Goal: Contribute content: Add original content to the website for others to see

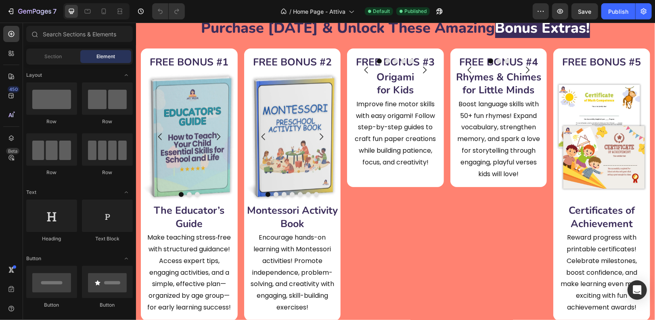
scroll to position [1268, 0]
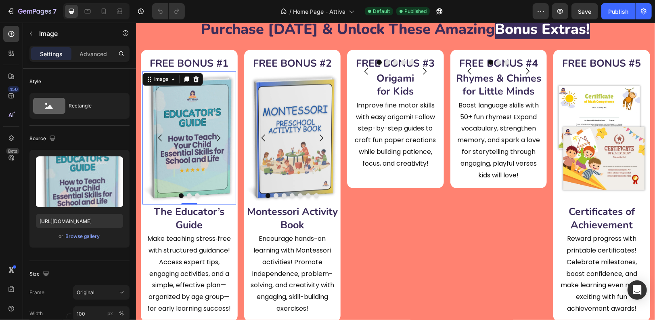
click at [207, 123] on img at bounding box center [189, 137] width 94 height 133
click at [170, 78] on icon at bounding box center [173, 79] width 6 height 6
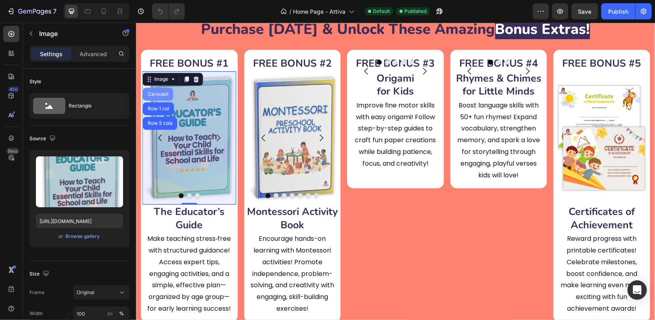
click at [159, 94] on div "Carousel" at bounding box center [158, 93] width 24 height 5
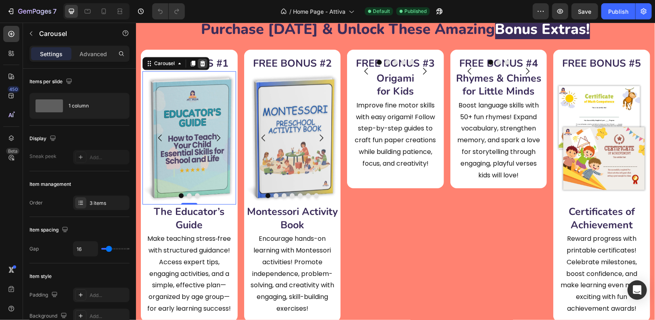
click at [202, 63] on icon at bounding box center [202, 63] width 6 height 6
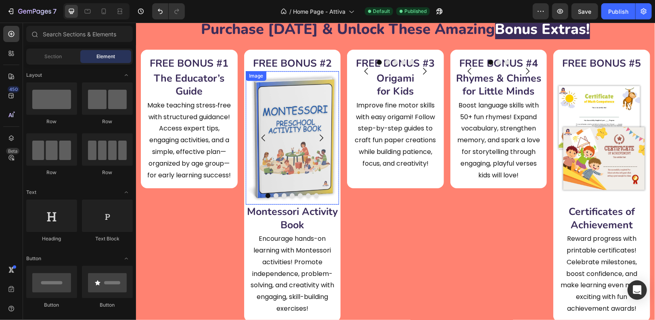
click at [297, 101] on img at bounding box center [293, 137] width 94 height 133
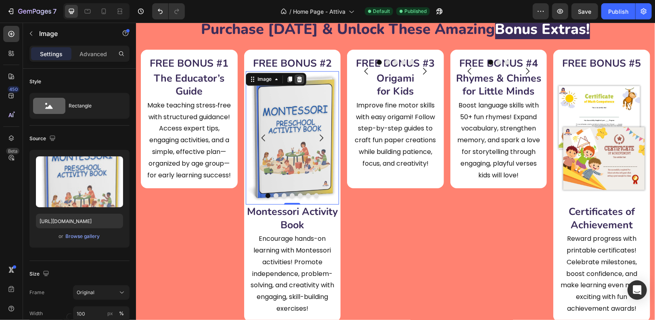
click at [301, 77] on icon at bounding box center [299, 79] width 6 height 6
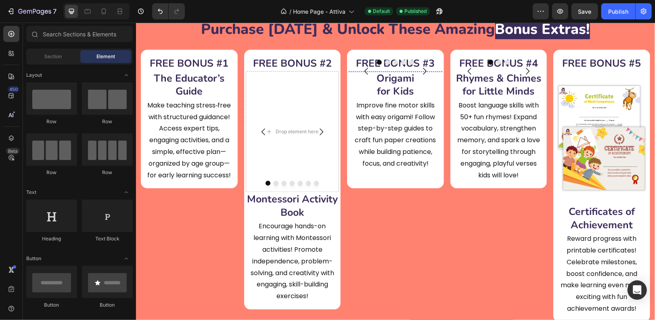
click at [401, 71] on img at bounding box center [396, 71] width 94 height 0
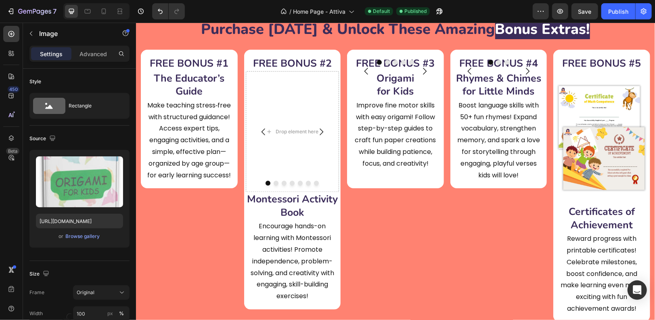
click at [403, 77] on icon at bounding box center [402, 79] width 5 height 6
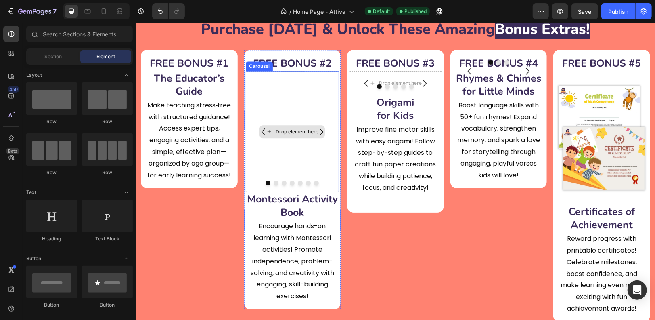
click at [292, 79] on div "Drop element here" at bounding box center [293, 131] width 94 height 121
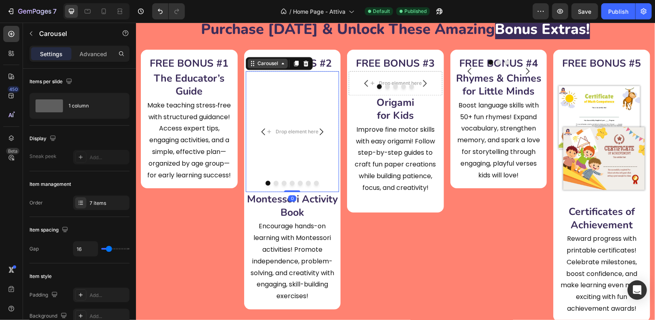
click at [274, 63] on div "Carousel" at bounding box center [268, 62] width 24 height 7
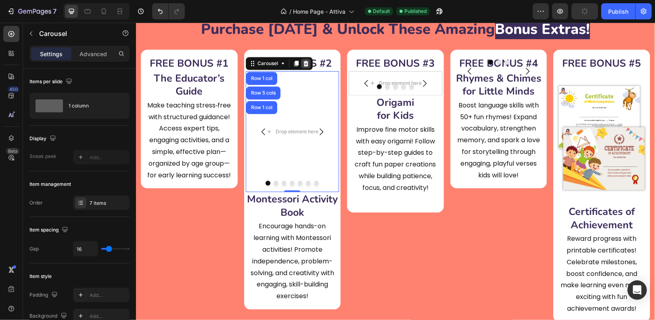
click at [306, 61] on icon at bounding box center [305, 63] width 5 height 6
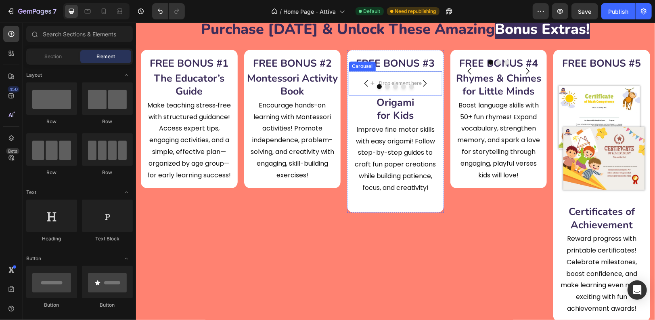
click at [365, 66] on div "Carousel" at bounding box center [362, 65] width 24 height 7
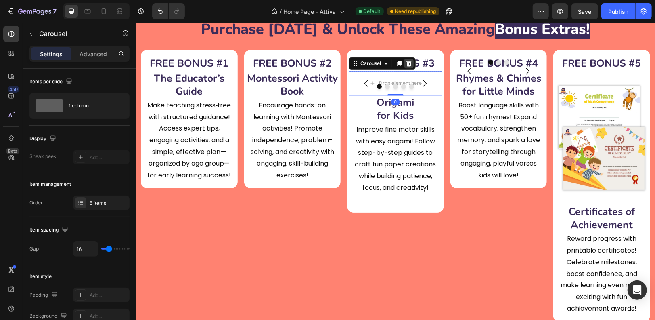
click at [411, 63] on icon at bounding box center [408, 63] width 6 height 6
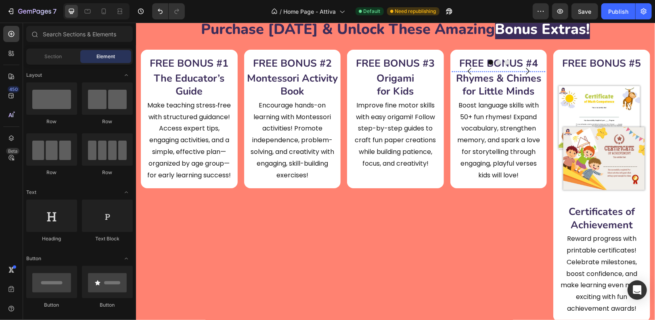
click at [483, 71] on img at bounding box center [499, 71] width 94 height 0
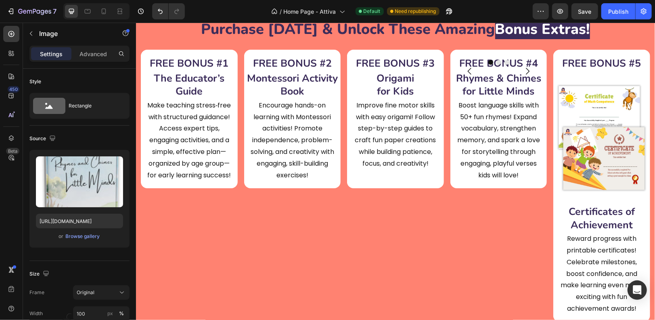
click at [480, 78] on icon at bounding box center [482, 79] width 6 height 6
click at [475, 92] on div "Carousel" at bounding box center [468, 93] width 24 height 5
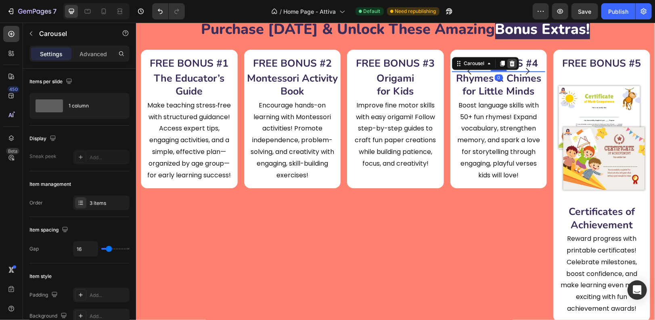
click at [515, 61] on icon at bounding box center [512, 63] width 6 height 6
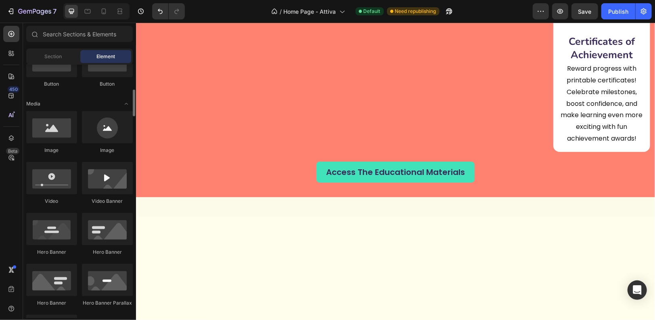
scroll to position [219, 0]
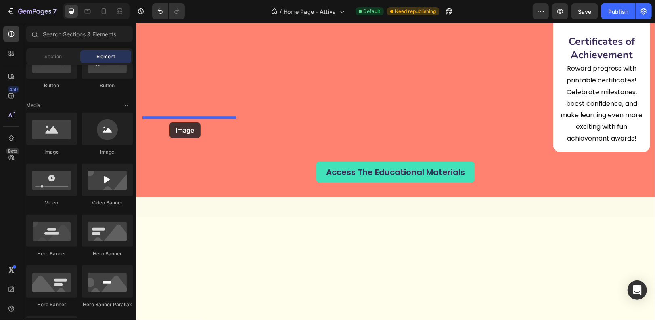
drag, startPoint x: 189, startPoint y: 157, endPoint x: 169, endPoint y: 122, distance: 40.7
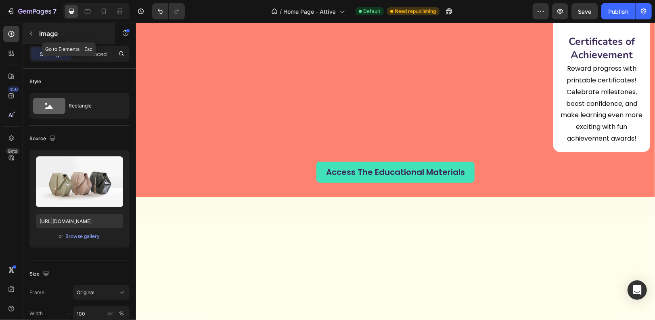
click at [39, 34] on p "Image" at bounding box center [73, 34] width 69 height 10
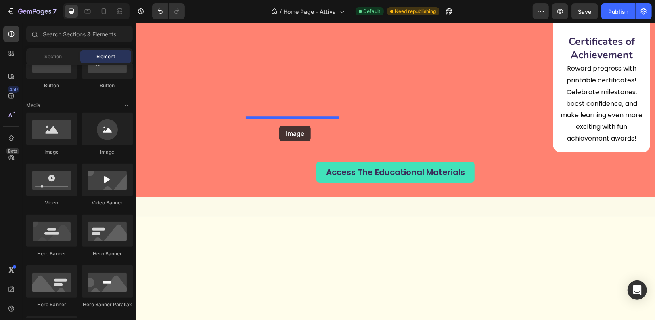
drag, startPoint x: 190, startPoint y: 159, endPoint x: 279, endPoint y: 125, distance: 95.5
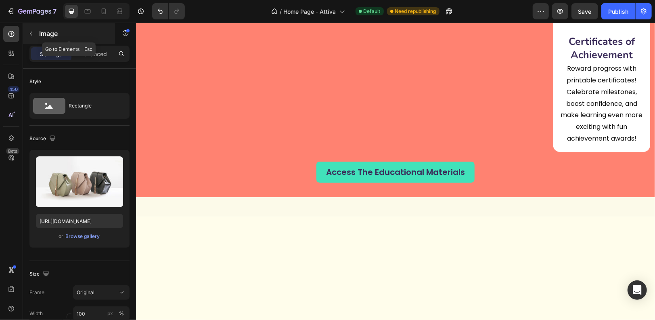
click at [33, 38] on button "button" at bounding box center [31, 33] width 13 height 13
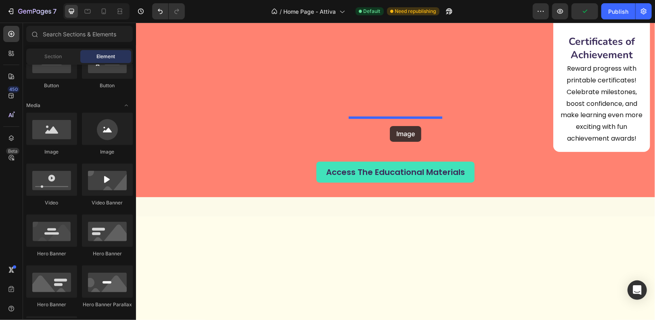
drag, startPoint x: 188, startPoint y: 153, endPoint x: 390, endPoint y: 124, distance: 204.0
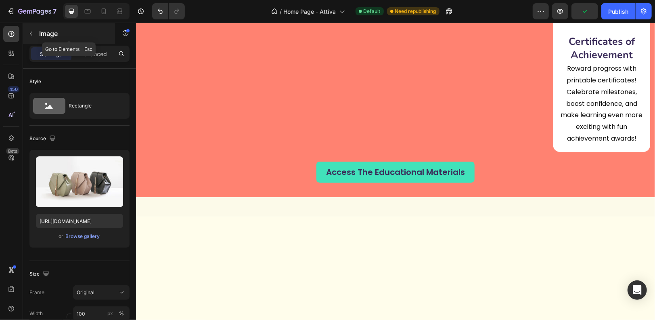
click at [31, 33] on icon "button" at bounding box center [31, 33] width 6 height 6
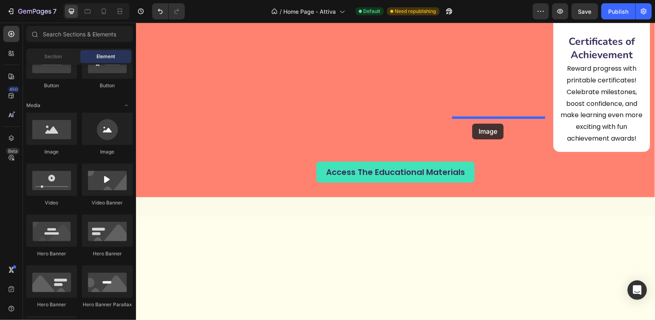
drag, startPoint x: 192, startPoint y: 162, endPoint x: 472, endPoint y: 123, distance: 282.5
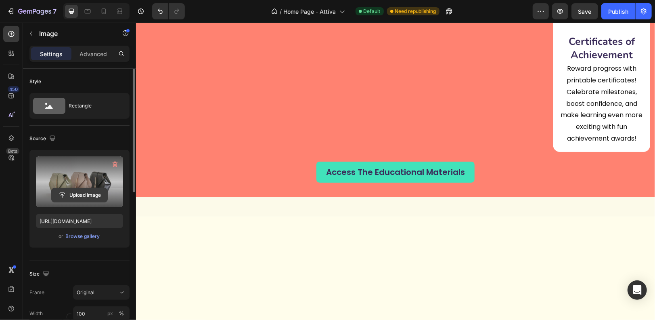
click at [70, 192] on input "file" at bounding box center [80, 195] width 56 height 14
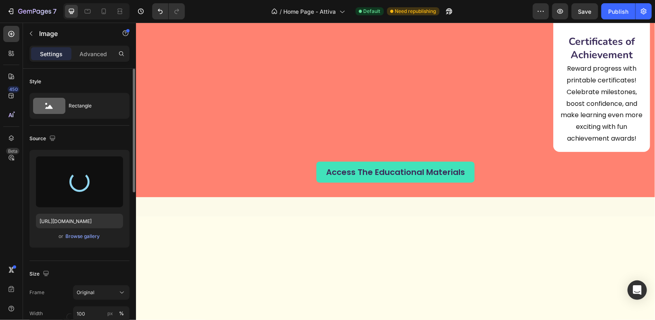
type input "[URL][DOMAIN_NAME]"
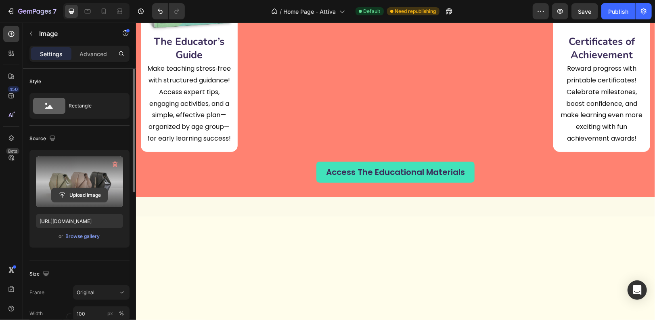
click at [76, 191] on input "file" at bounding box center [80, 195] width 56 height 14
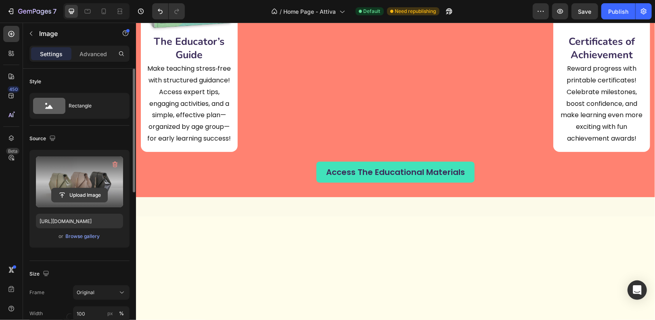
click at [82, 193] on input "file" at bounding box center [80, 195] width 56 height 14
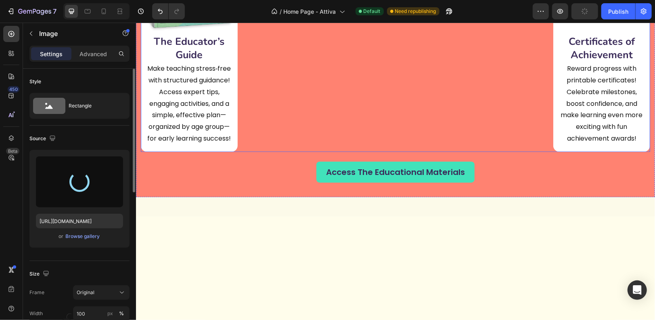
type input "[URL][DOMAIN_NAME]"
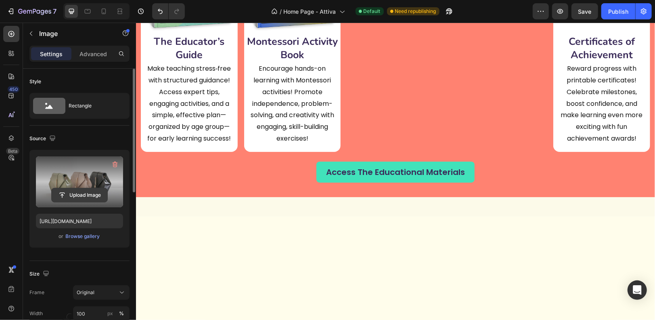
click at [75, 196] on input "file" at bounding box center [80, 195] width 56 height 14
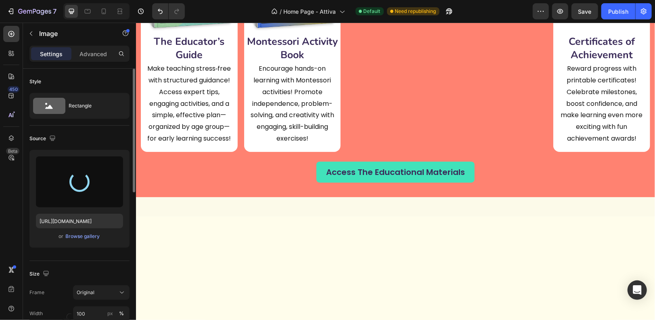
type input "[URL][DOMAIN_NAME]"
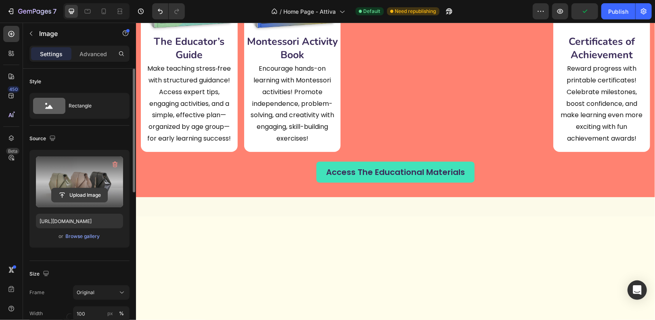
click at [85, 195] on input "file" at bounding box center [80, 195] width 56 height 14
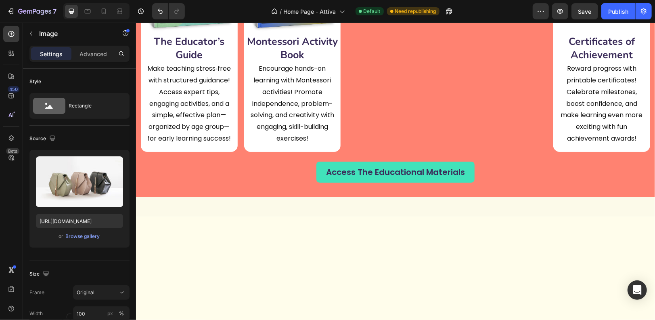
type input "[URL][DOMAIN_NAME]"
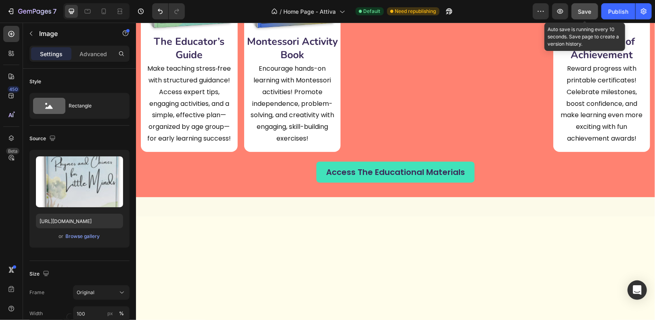
click at [591, 10] on span "Save" at bounding box center [585, 11] width 13 height 7
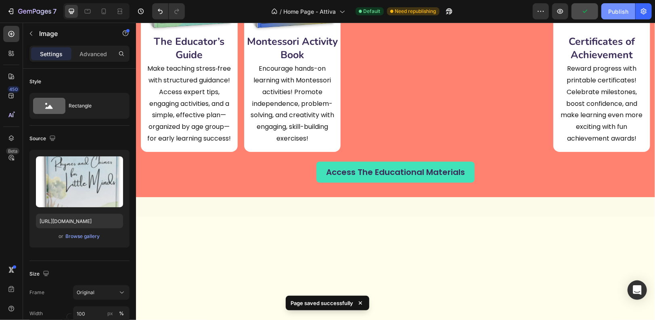
click at [617, 12] on div "Publish" at bounding box center [619, 11] width 20 height 8
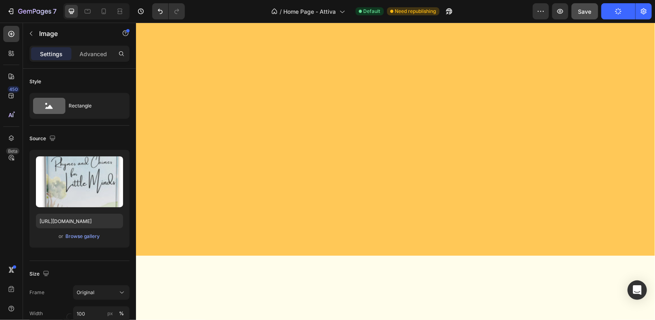
scroll to position [0, 0]
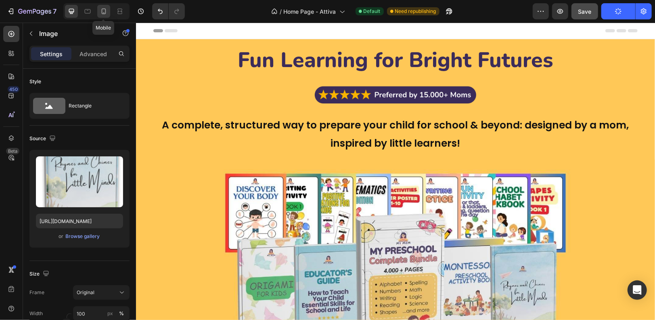
click at [105, 15] on icon at bounding box center [104, 11] width 8 height 8
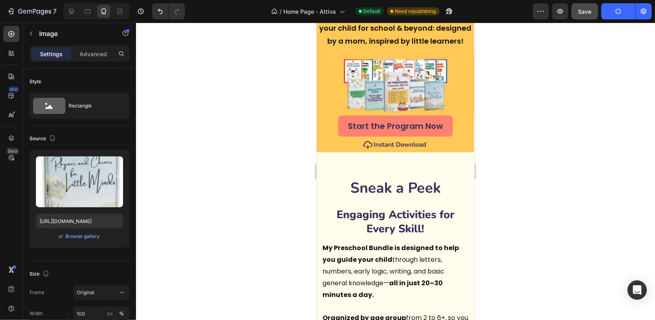
scroll to position [107, 0]
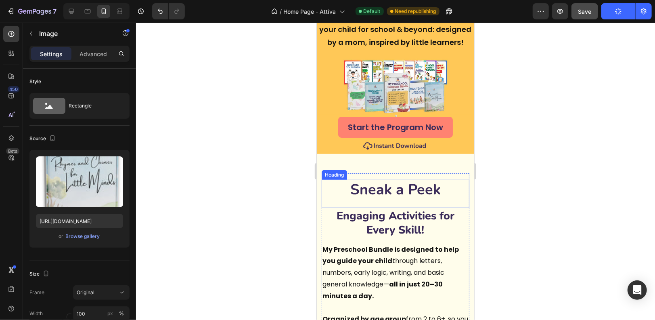
click at [371, 192] on strong "Sneak a Peek" at bounding box center [395, 189] width 90 height 20
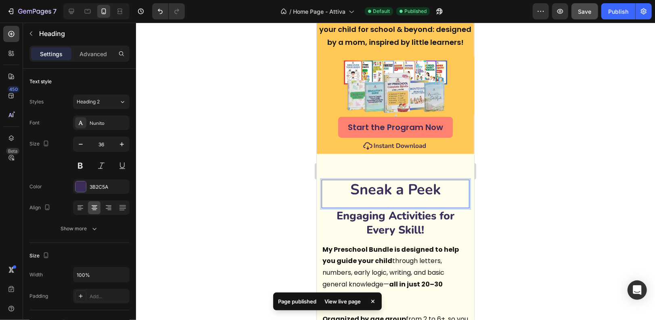
click at [354, 188] on strong "Sneak a Peek" at bounding box center [395, 189] width 90 height 20
drag, startPoint x: 354, startPoint y: 188, endPoint x: 448, endPoint y: 188, distance: 94.1
click at [448, 188] on p "Sneak a Peek" at bounding box center [395, 189] width 146 height 19
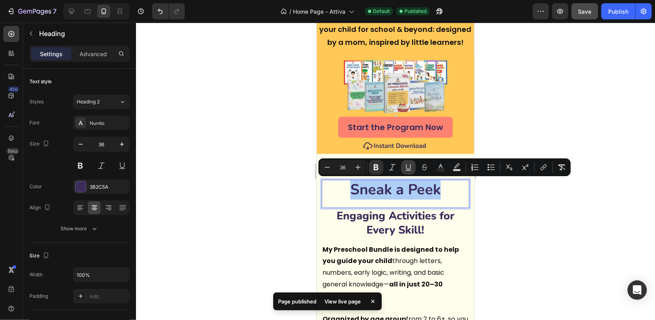
click at [409, 168] on icon "Editor contextual toolbar" at bounding box center [409, 167] width 8 height 8
click at [554, 94] on div at bounding box center [395, 171] width 519 height 297
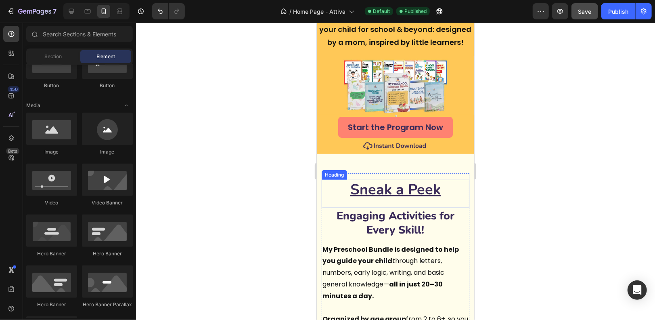
click at [419, 193] on u "Sneak a Peek" at bounding box center [395, 189] width 90 height 20
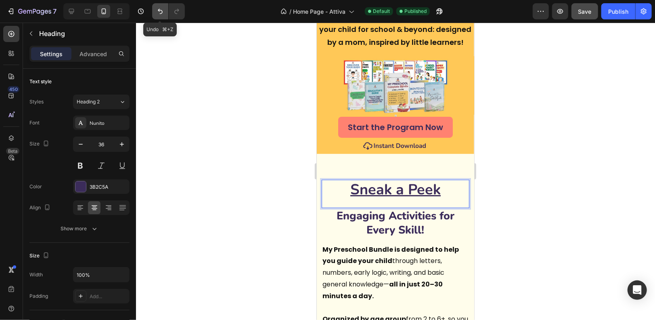
click at [156, 10] on icon "Undo/Redo" at bounding box center [160, 11] width 8 height 8
click at [160, 11] on icon "Undo/Redo" at bounding box center [160, 11] width 8 height 8
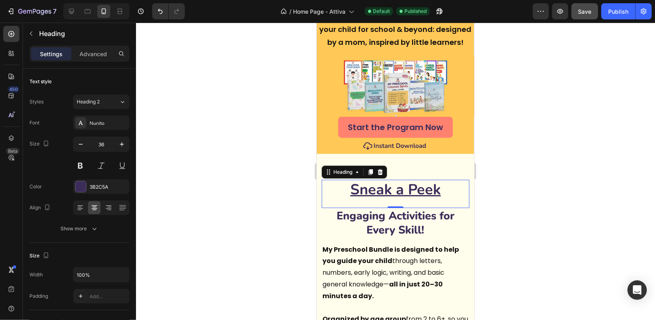
click at [197, 64] on div at bounding box center [395, 171] width 519 height 297
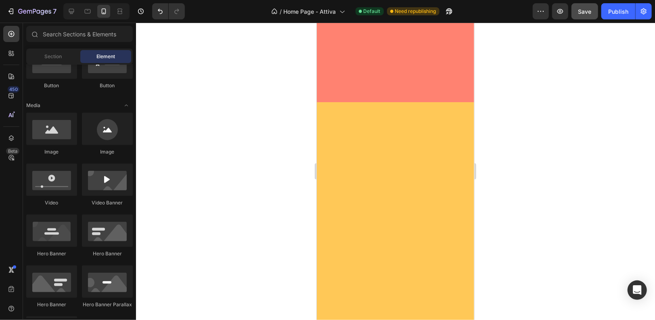
scroll to position [4076, 0]
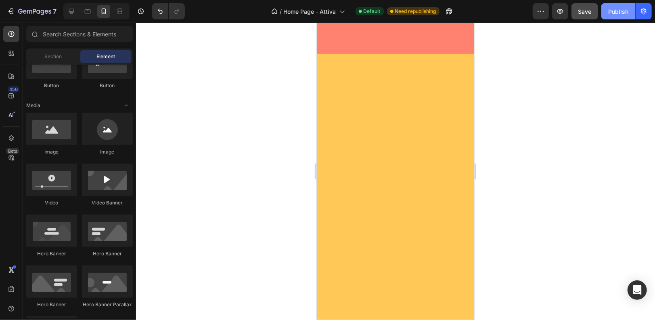
click at [620, 9] on div "Publish" at bounding box center [619, 11] width 20 height 8
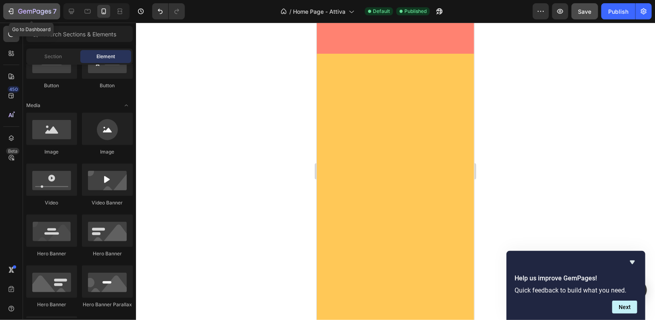
click at [10, 10] on icon "button" at bounding box center [11, 11] width 8 height 8
